Goal: Navigation & Orientation: Find specific page/section

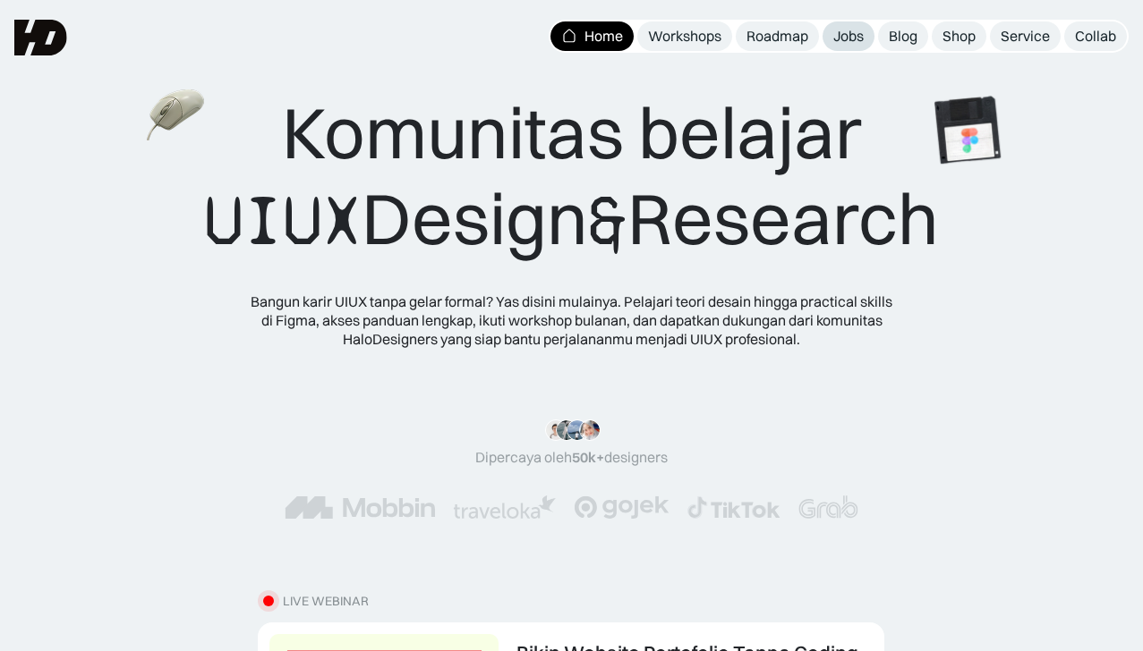
click at [850, 41] on div "Jobs" at bounding box center [848, 36] width 30 height 19
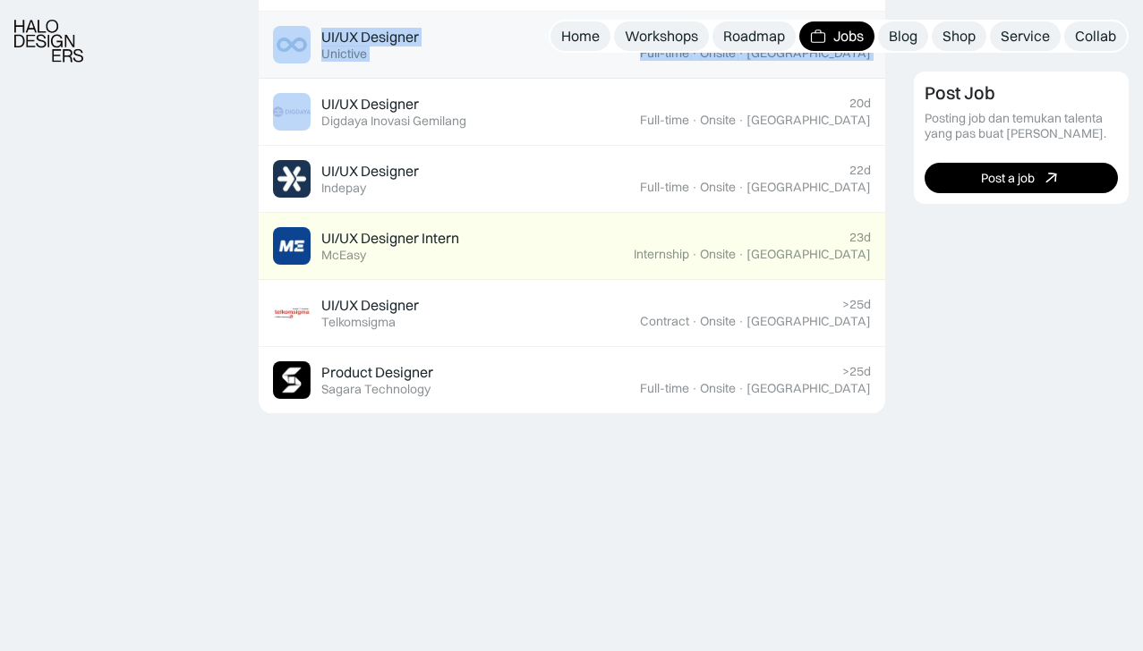
scroll to position [1295, 0]
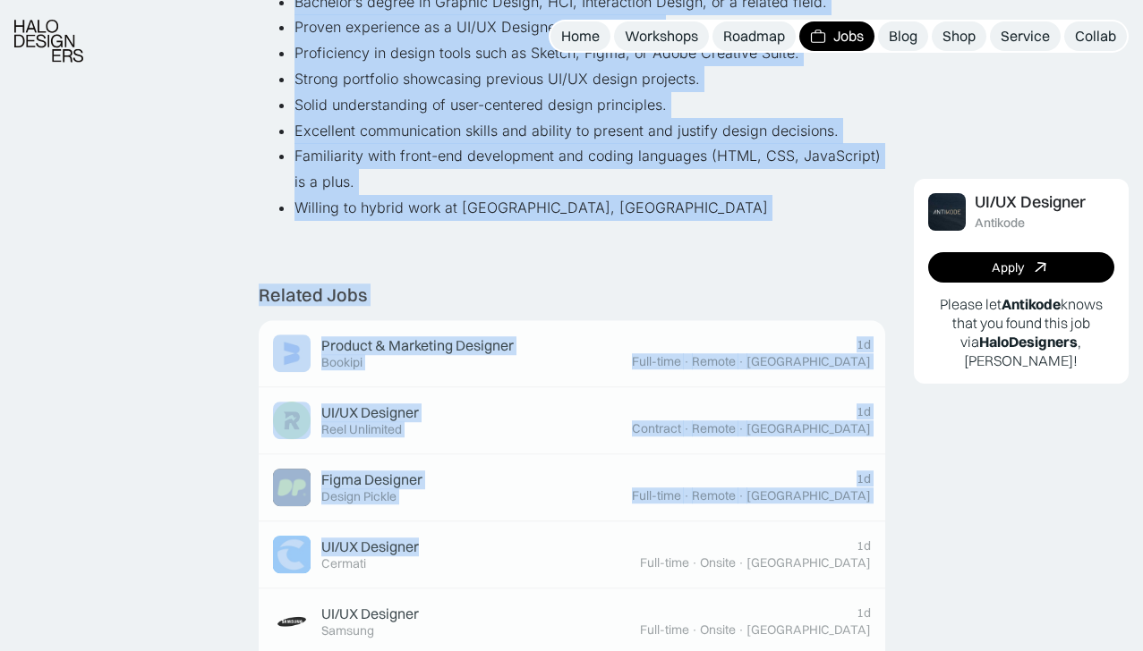
scroll to position [873, 0]
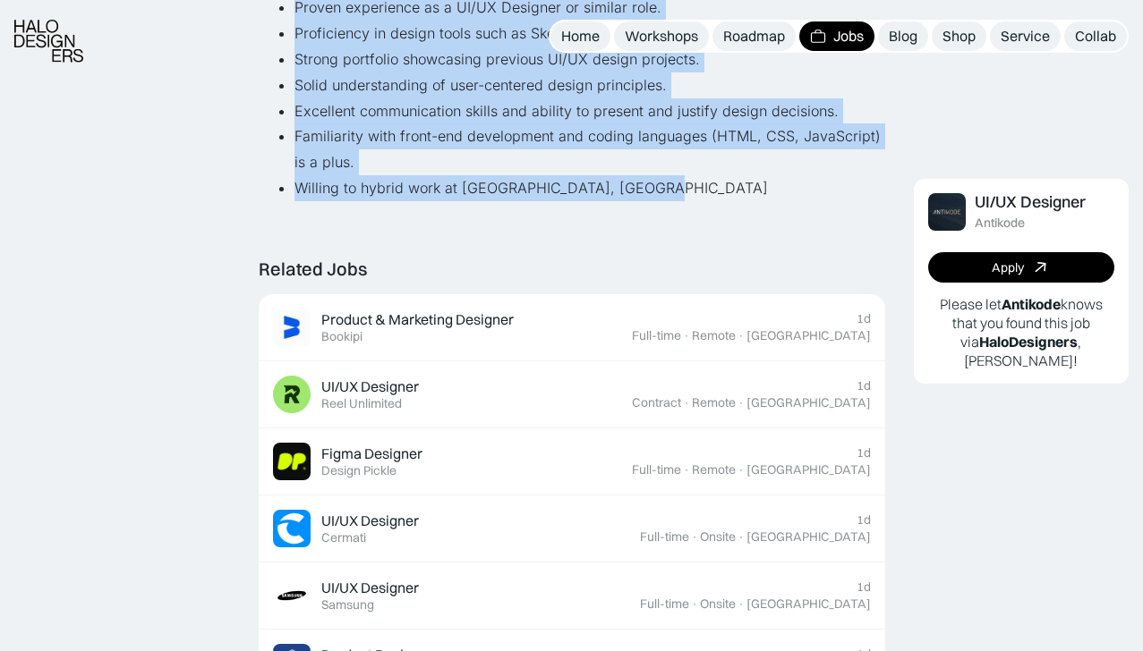
drag, startPoint x: 251, startPoint y: 148, endPoint x: 667, endPoint y: 187, distance: 417.9
click at [667, 187] on div "Lihat semua job UI/UX Designer Antikode Full-time · Hybrid · Tangerang · 18d Ap…" at bounding box center [571, 346] width 1143 height 2438
copy div "UI/UX Designer Antikode Full-time · Hybrid · Tangerang · 18d Apply We are seeki…"
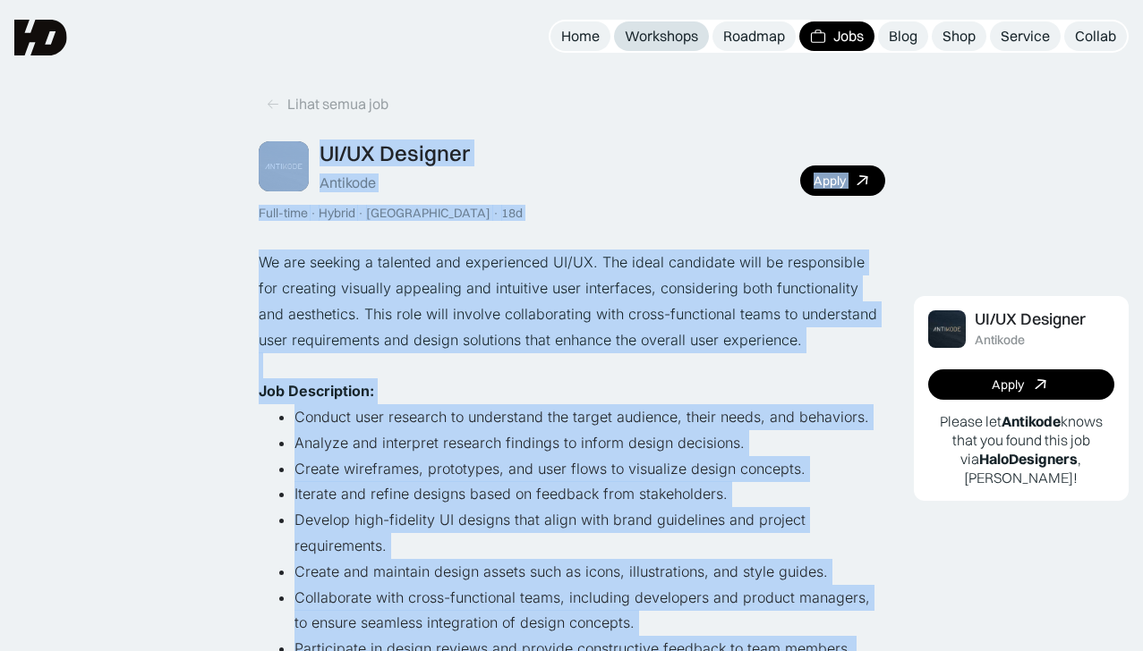
scroll to position [0, 0]
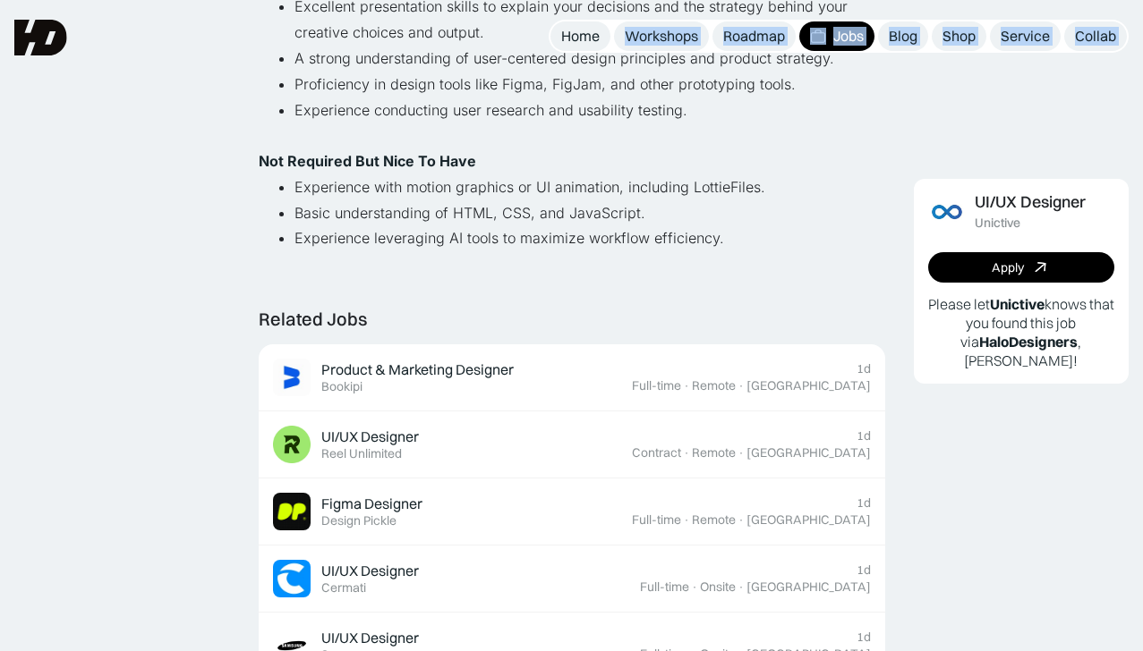
scroll to position [700, 0]
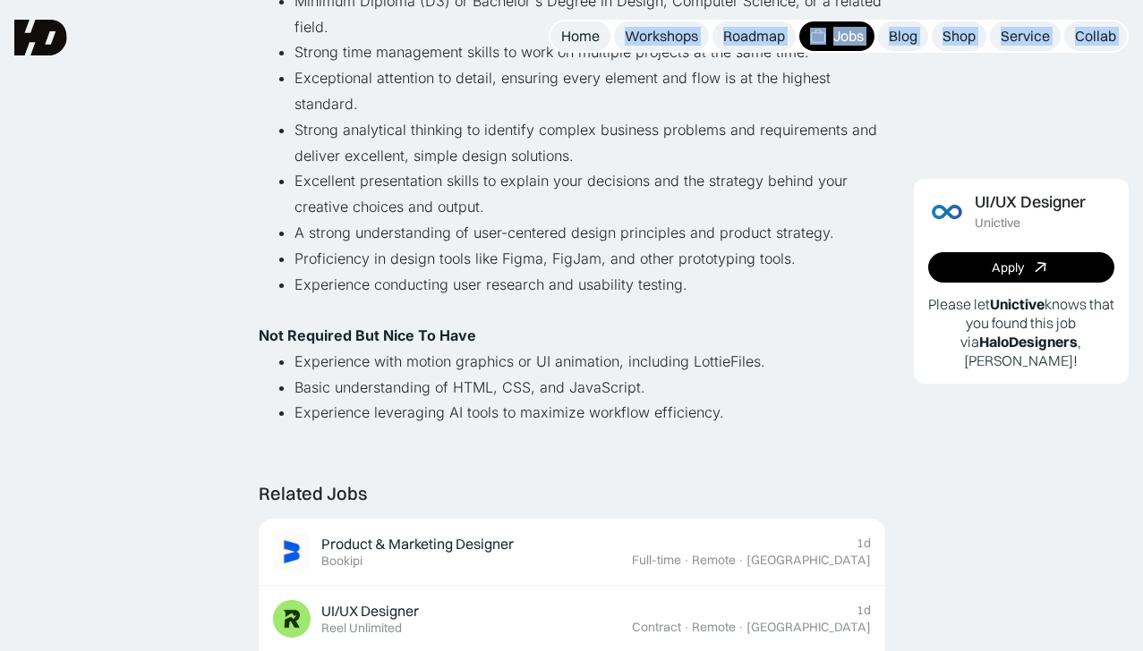
drag, startPoint x: 242, startPoint y: 157, endPoint x: 733, endPoint y: 399, distance: 547.0
click at [733, 399] on div "Lihat semua job UI/UX Designer Unictive Full-time · Onsite · Jakarta · 19d Appl…" at bounding box center [571, 545] width 1143 height 2490
